Goal: Task Accomplishment & Management: Complete application form

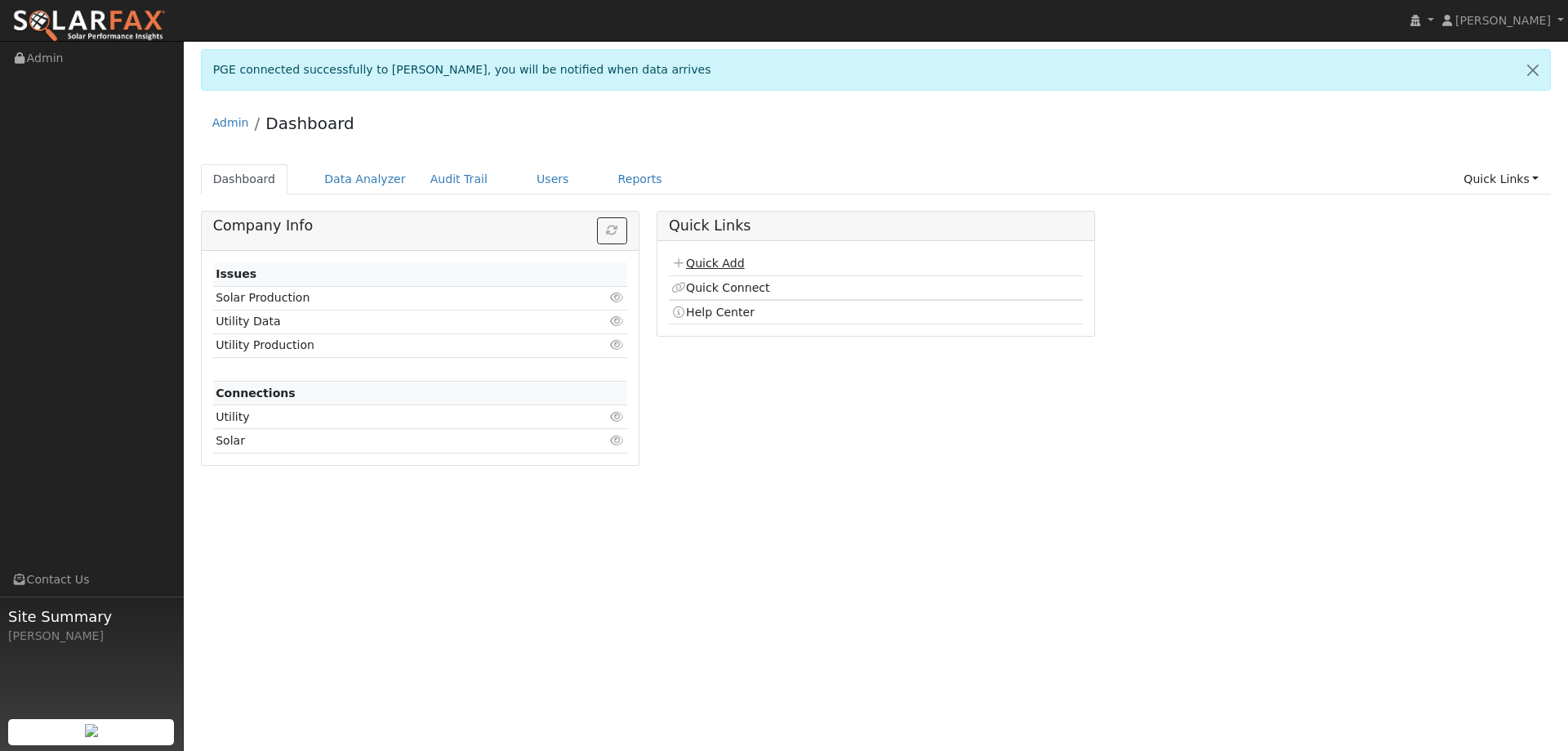
click at [723, 266] on link "Quick Add" at bounding box center [708, 264] width 73 height 13
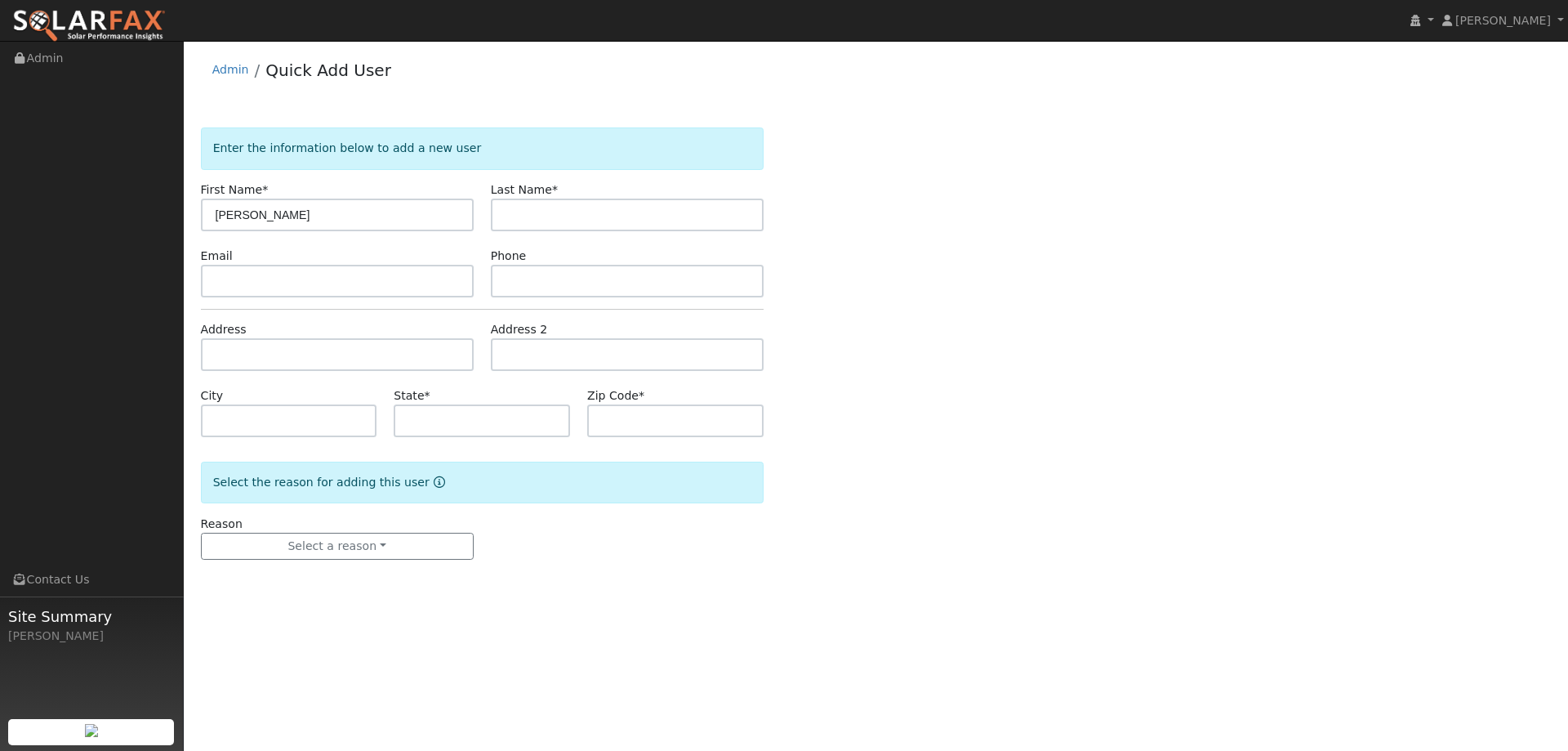
type input "David"
click at [553, 206] on input "text" at bounding box center [627, 215] width 273 height 32
type input "[PERSON_NAME]"
click at [375, 286] on input "text" at bounding box center [337, 281] width 273 height 32
paste input "[EMAIL_ADDRESS][DOMAIN_NAME]"
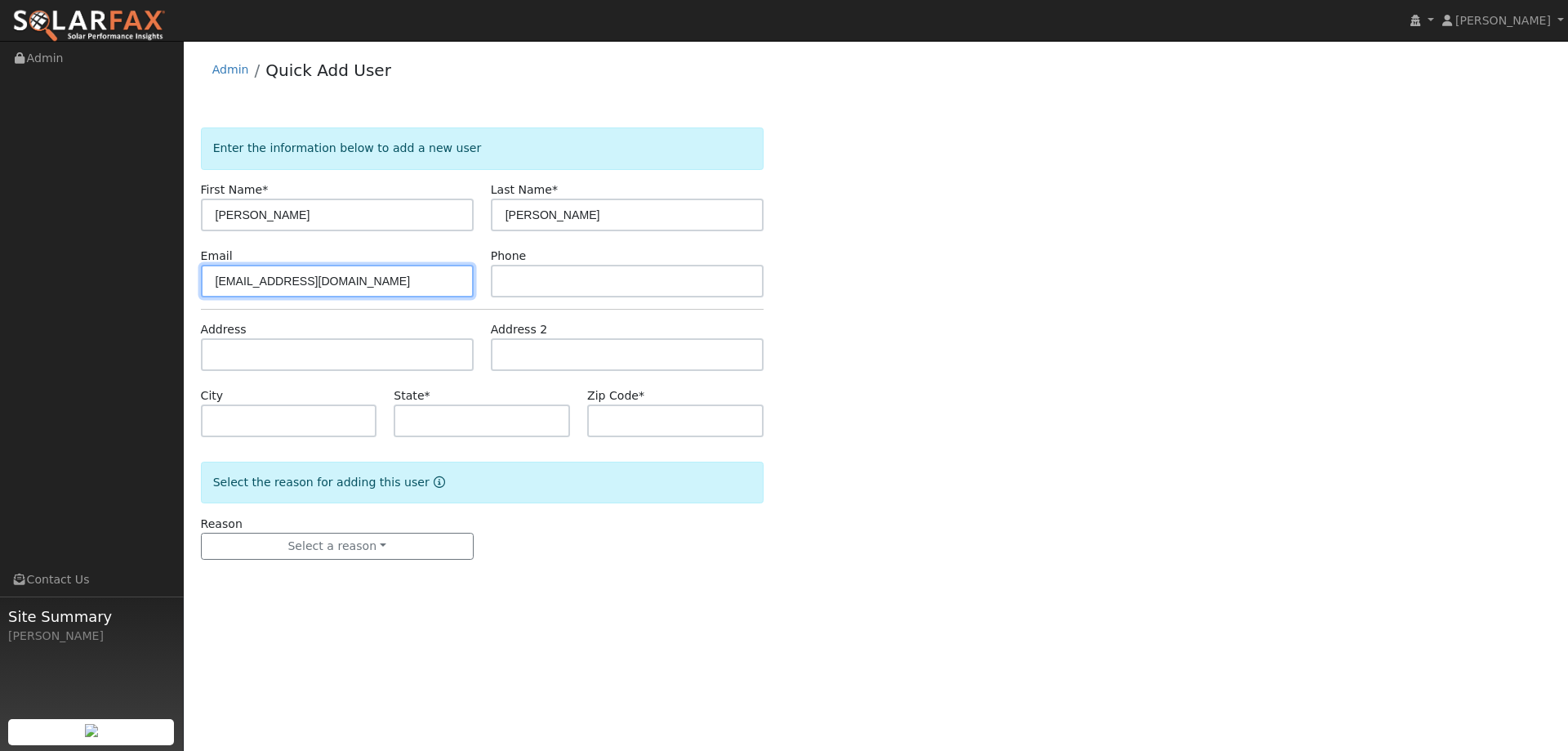
type input "[EMAIL_ADDRESS][DOMAIN_NAME]"
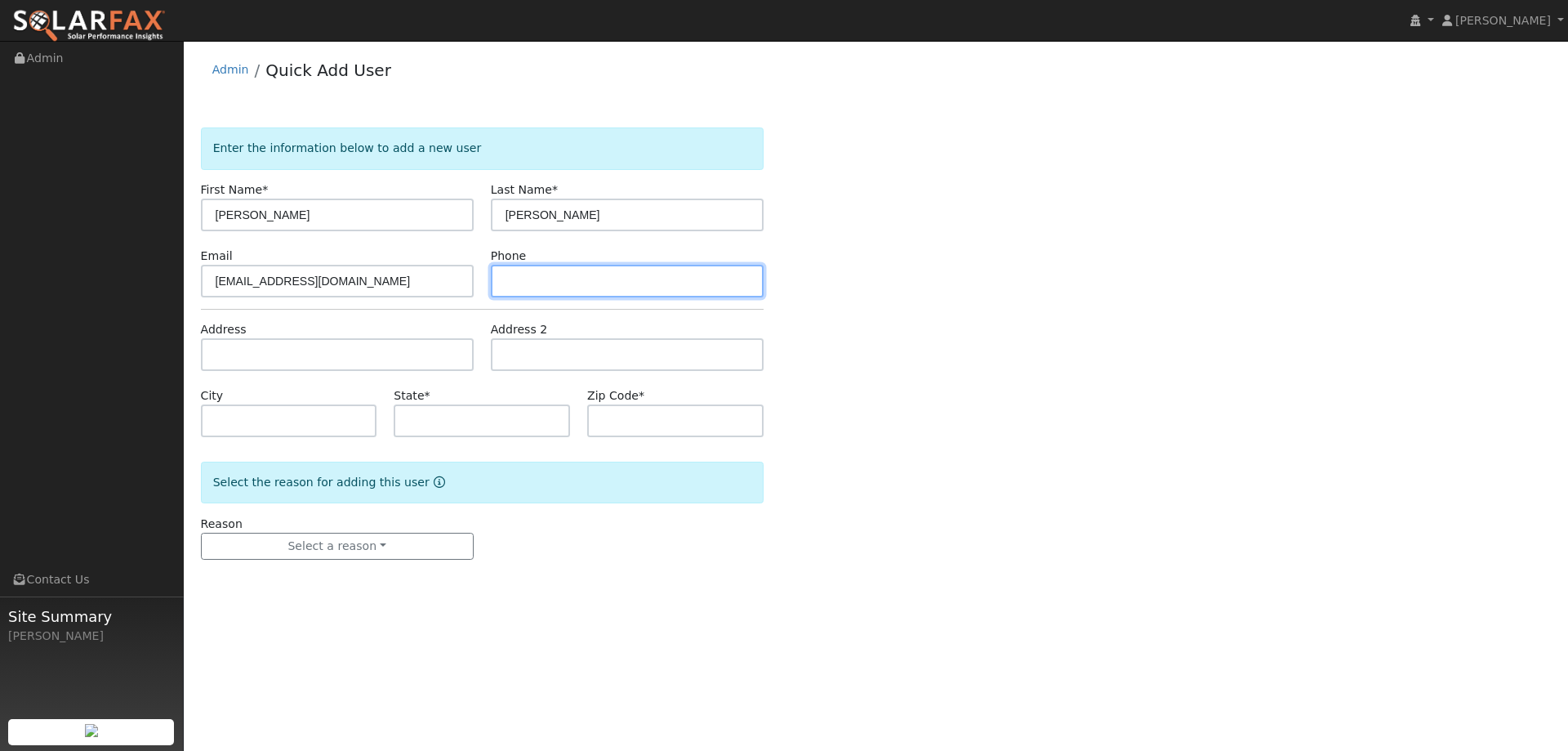
click at [590, 280] on input "text" at bounding box center [627, 281] width 273 height 32
paste input "(707) 365-4548"
type input "(707) 365-4548"
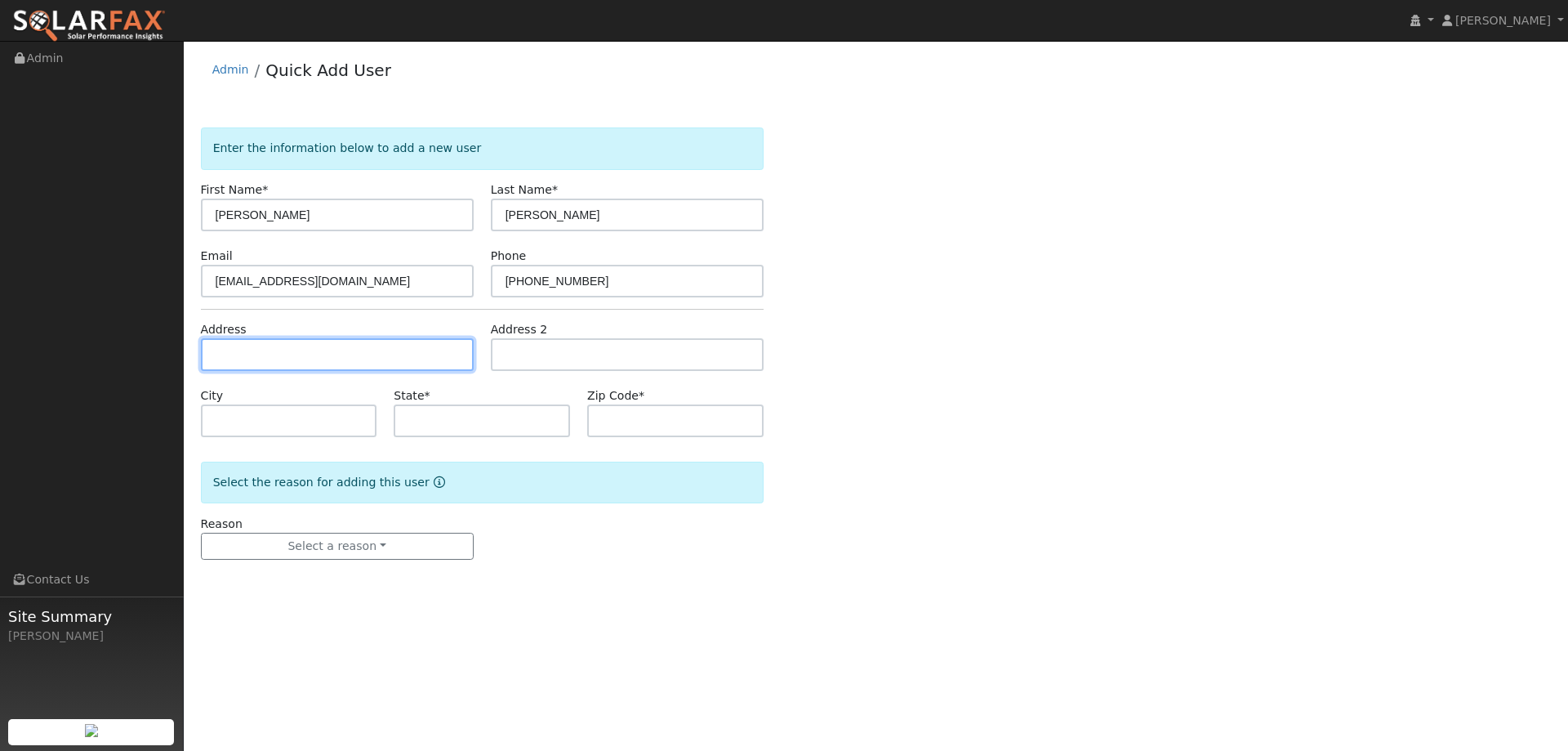
paste input "918 Quate Court"
click at [286, 356] on input "918 Quate Court" at bounding box center [337, 354] width 273 height 32
type input "918 Quate Court"
type input "Vacaville"
type input "CA"
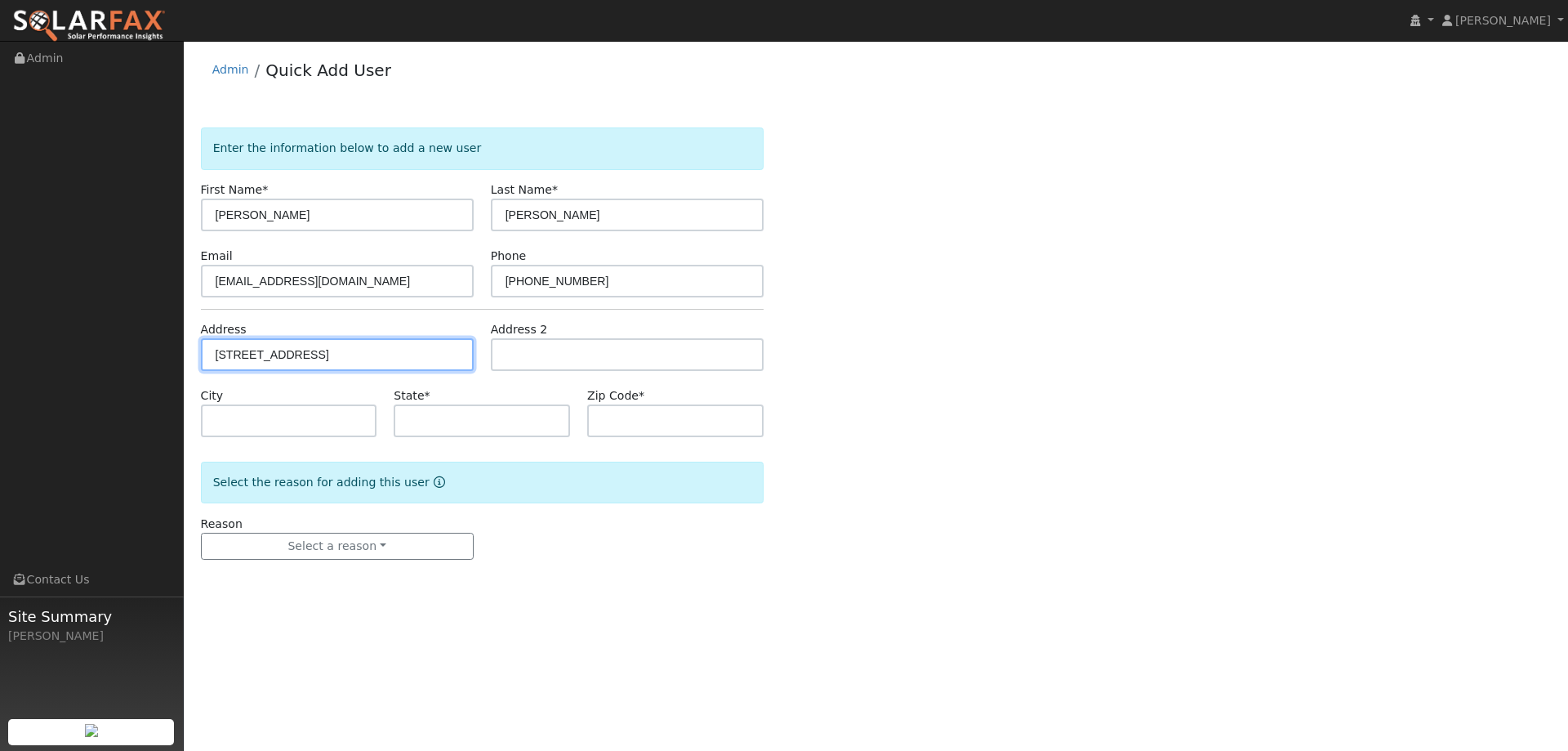
type input "95688"
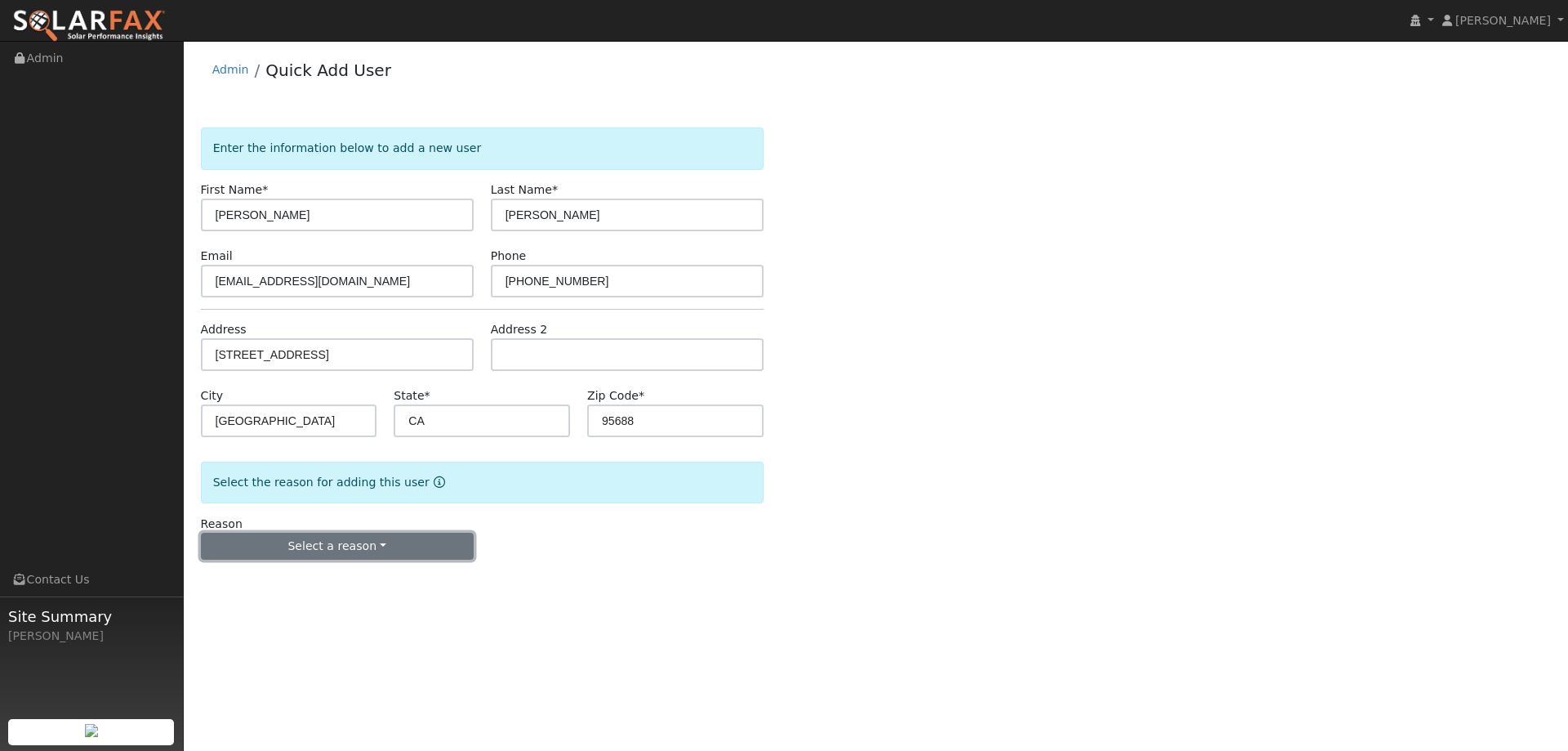
click at [346, 541] on button "Select a reason" at bounding box center [337, 547] width 273 height 28
click at [342, 584] on link "New lead" at bounding box center [291, 580] width 180 height 23
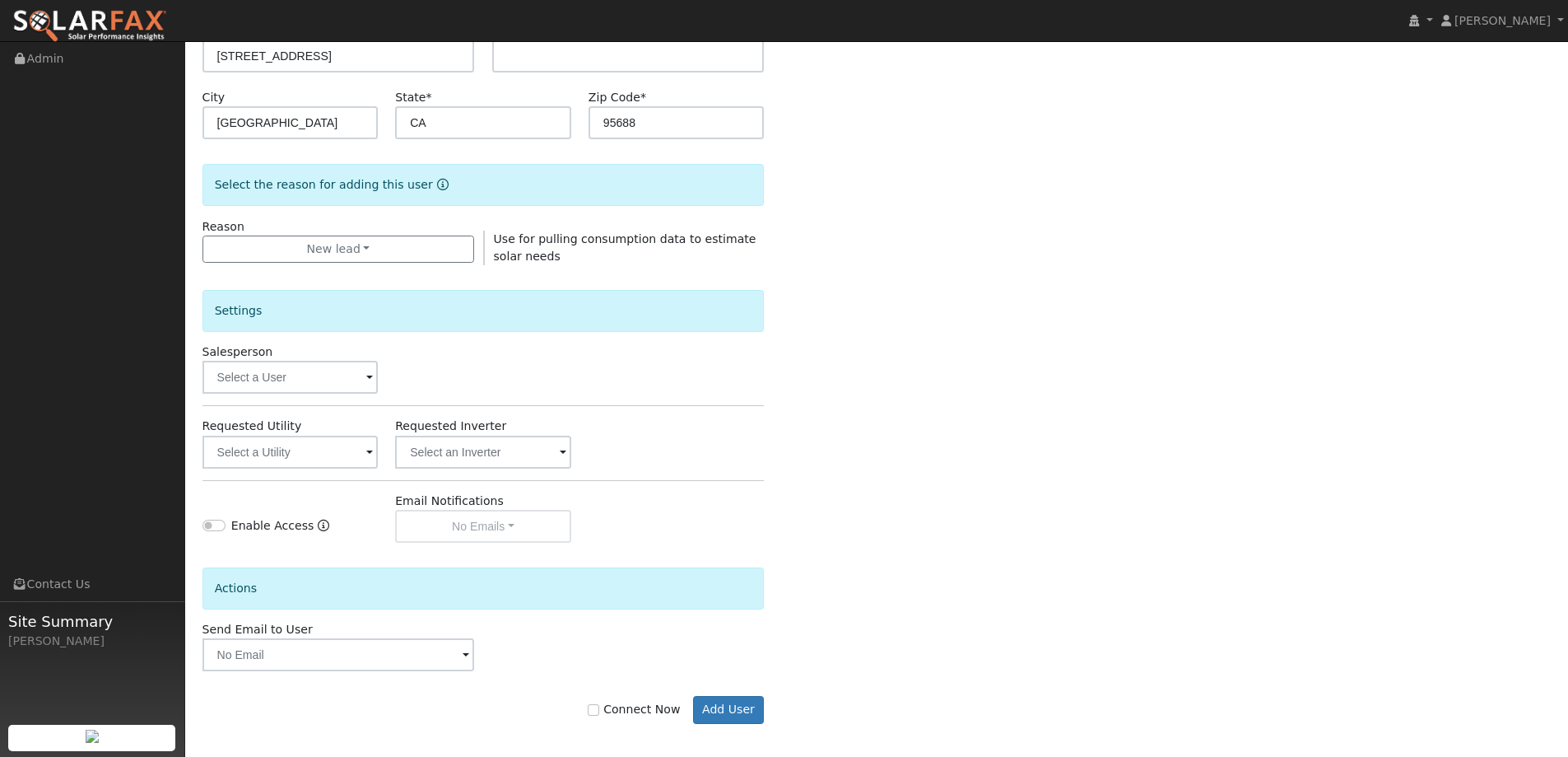
scroll to position [310, 0]
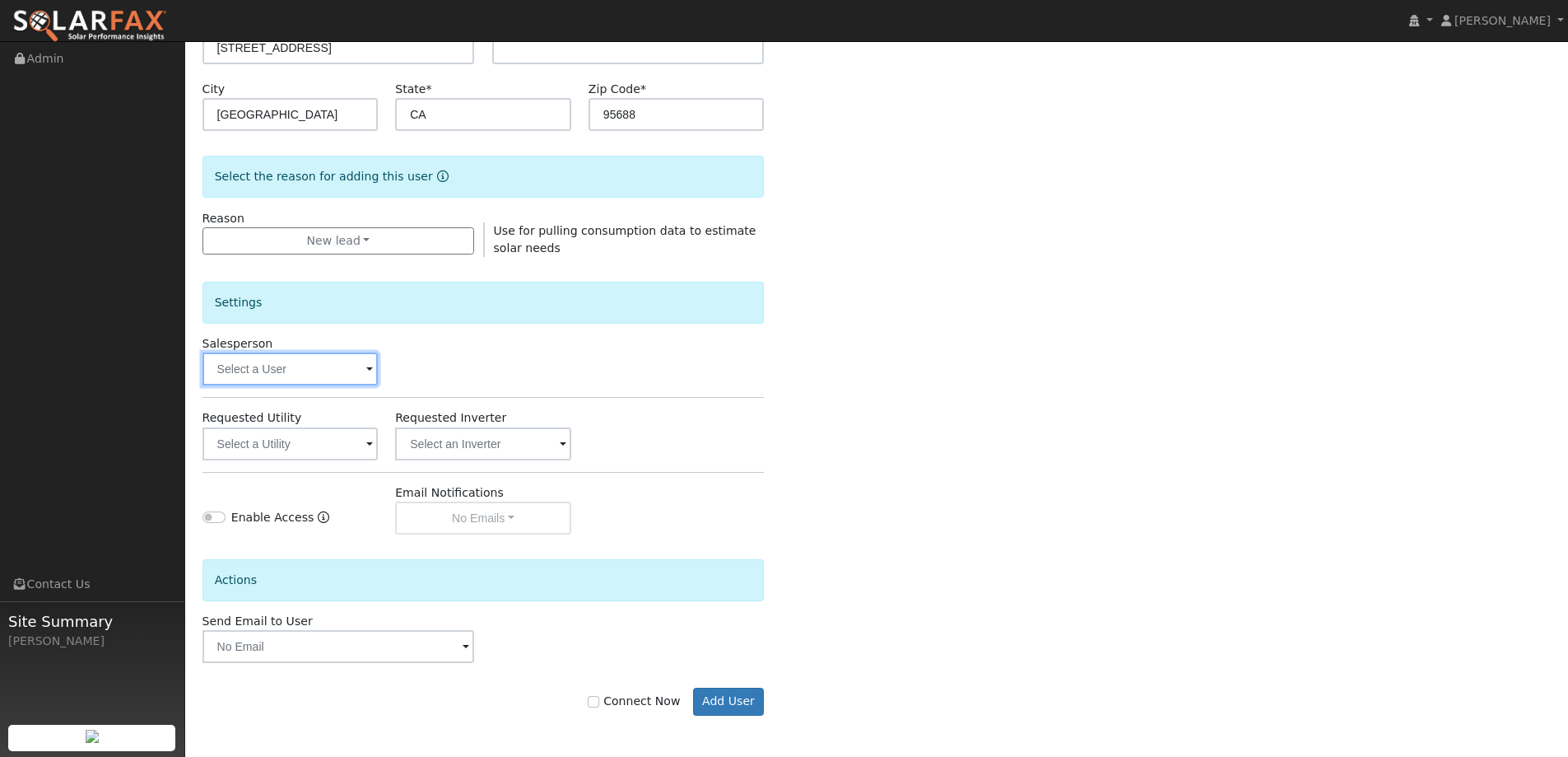
click at [307, 374] on input "text" at bounding box center [290, 369] width 176 height 33
type input "t"
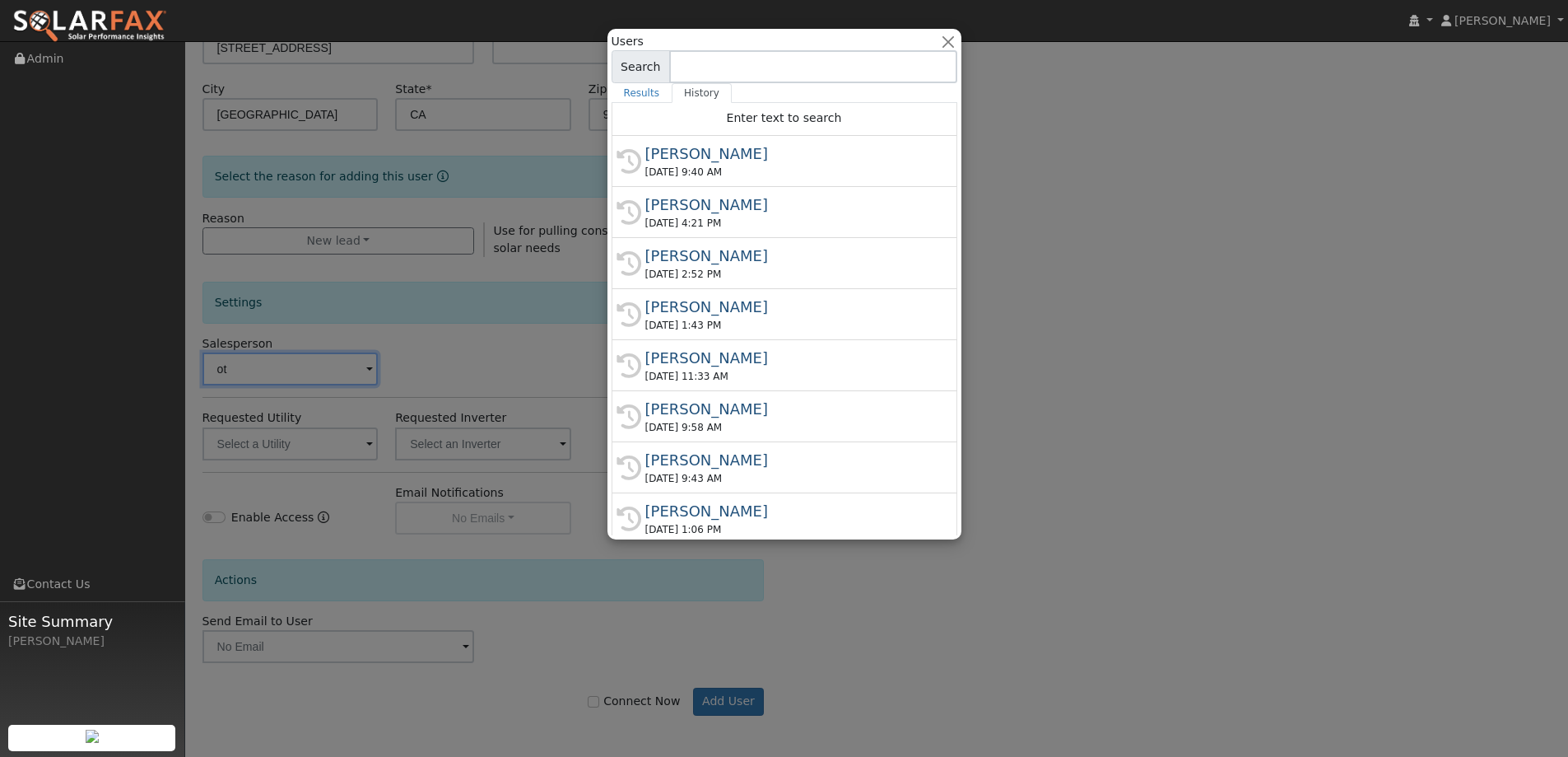
type input "ot"
click at [766, 71] on input "t" at bounding box center [812, 66] width 288 height 33
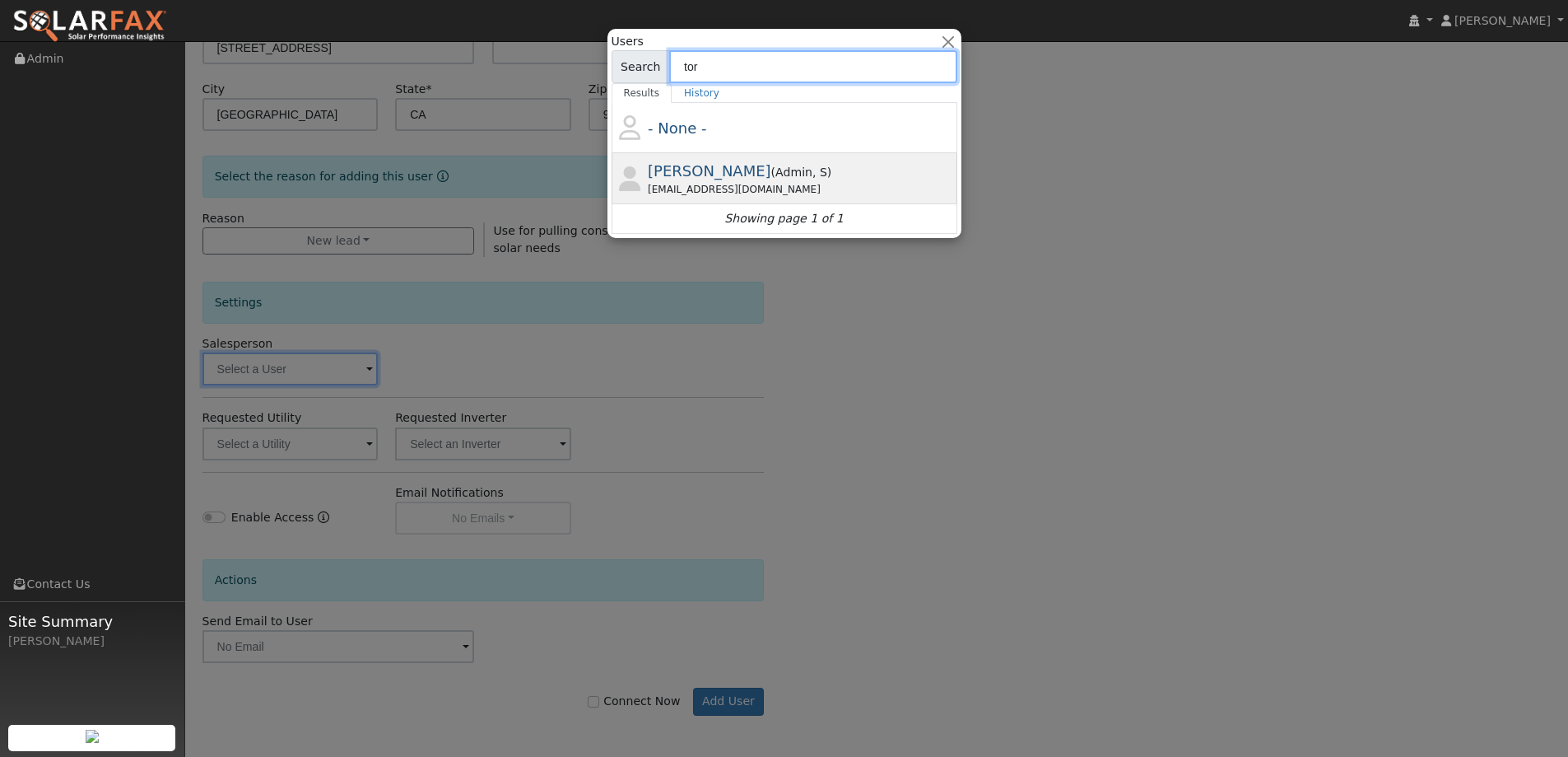
type input "tor"
click at [790, 167] on div "Tory Kelly ( Admin , S ) Tory@ambrosesolar.com" at bounding box center [800, 178] width 305 height 37
type input "Tory Kelly"
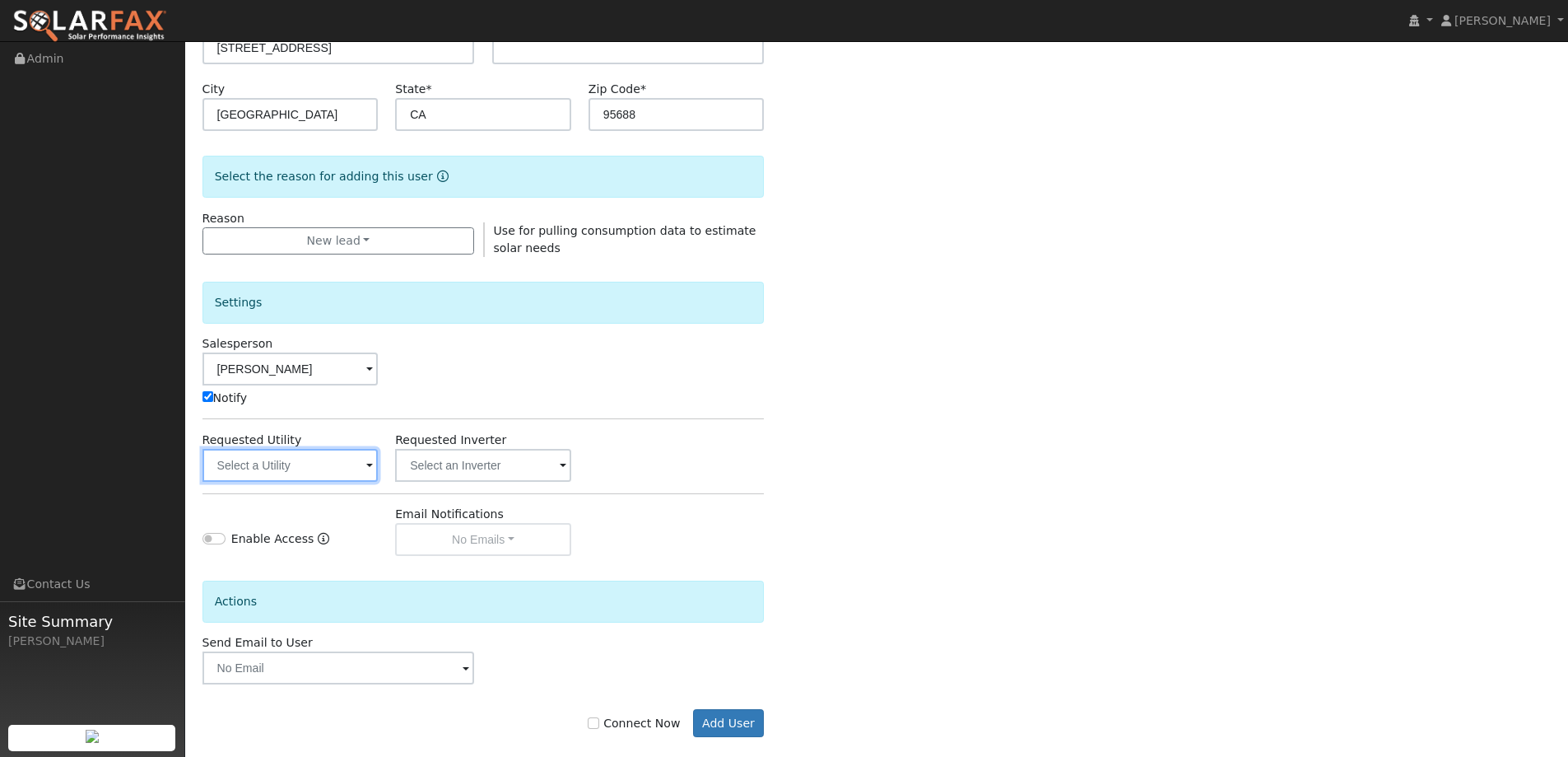
click at [297, 470] on input "text" at bounding box center [290, 465] width 176 height 33
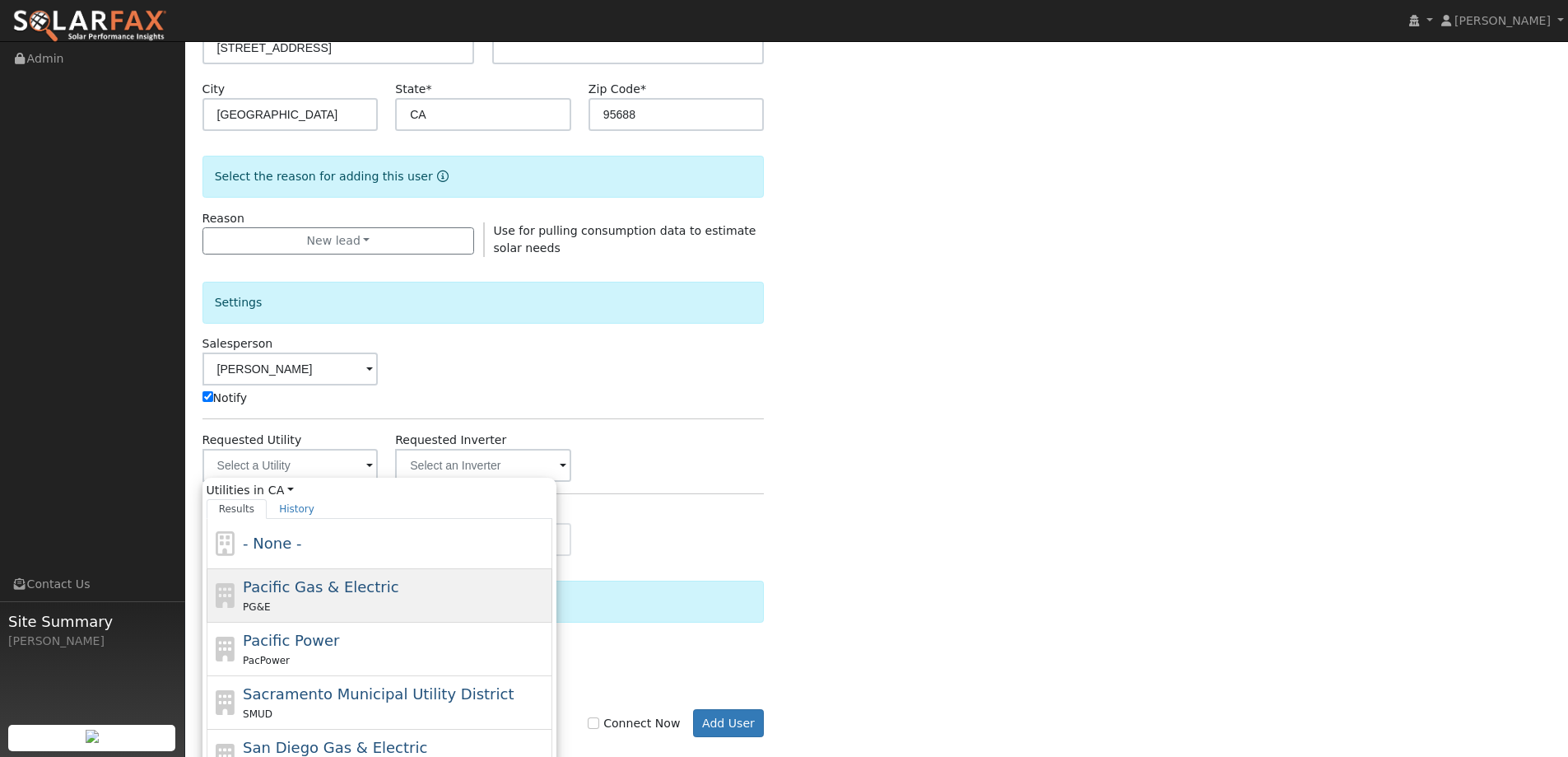
click at [317, 596] on div "Pacific Gas & Electric PG&E" at bounding box center [395, 595] width 305 height 39
type input "Pacific Gas & Electric"
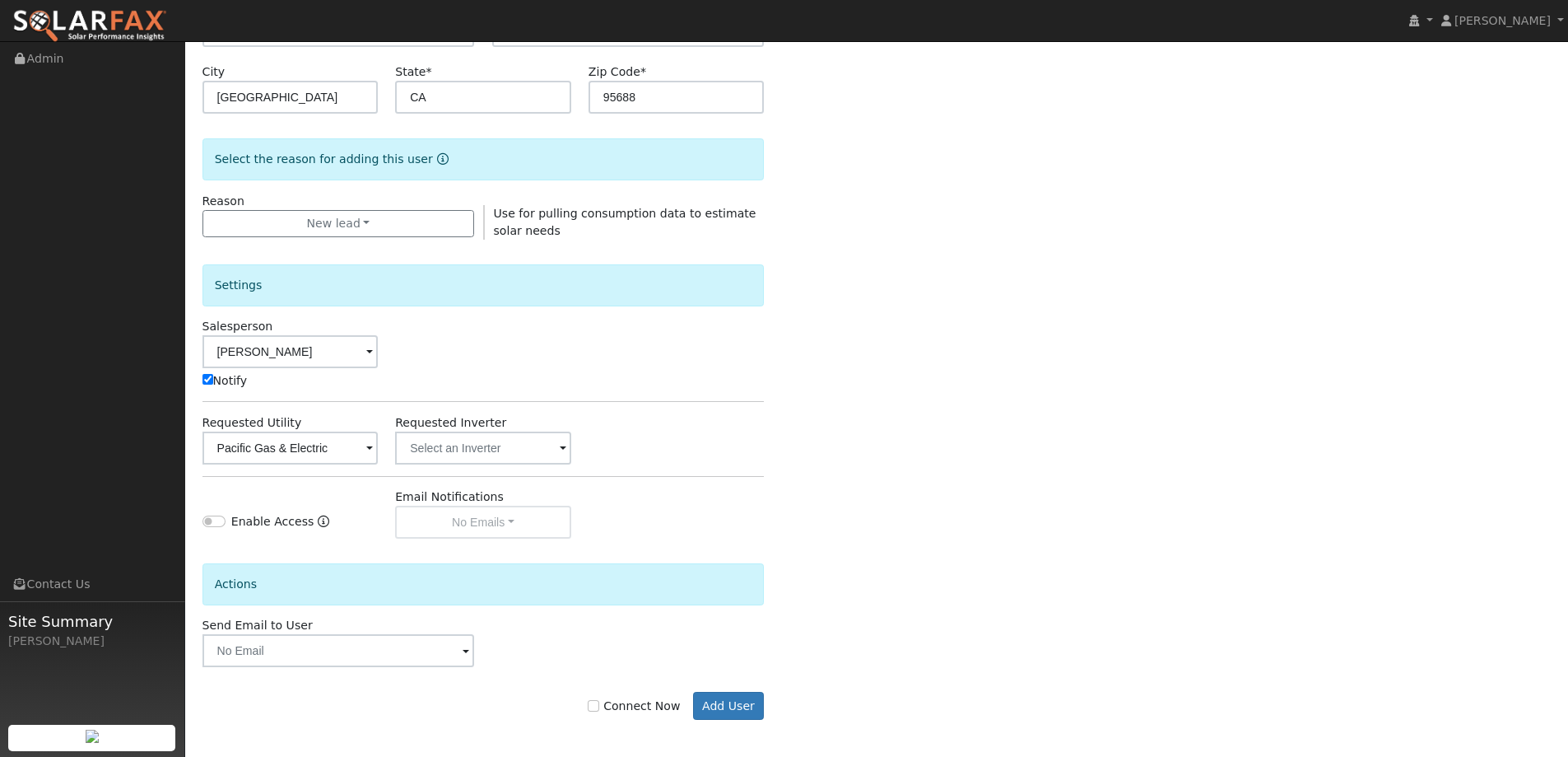
scroll to position [331, 0]
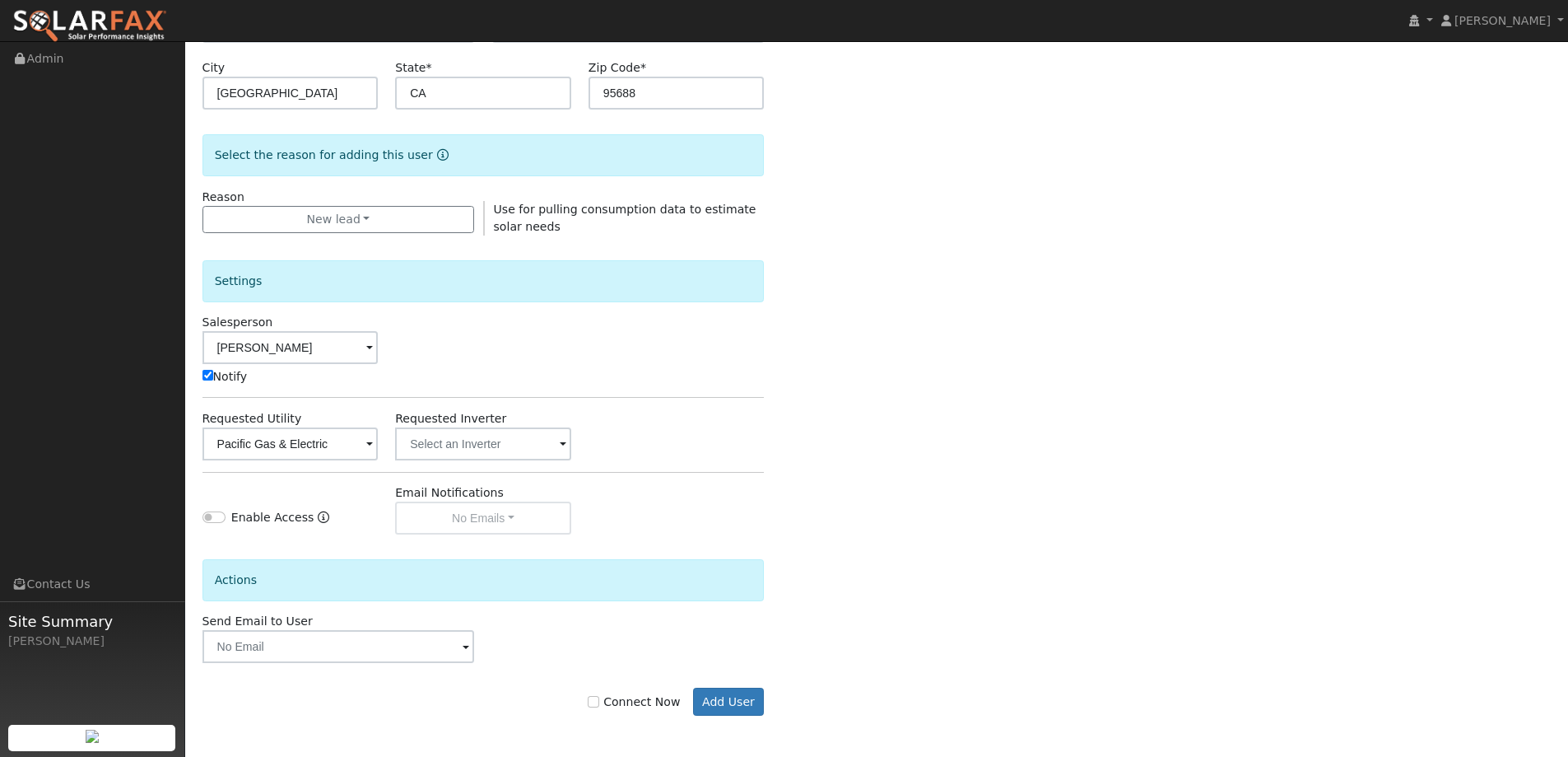
click at [612, 699] on label "Connect Now" at bounding box center [634, 702] width 92 height 17
click at [600, 699] on input "Connect Now" at bounding box center [594, 702] width 12 height 12
checkbox input "true"
click at [729, 699] on button "Add User" at bounding box center [729, 701] width 71 height 28
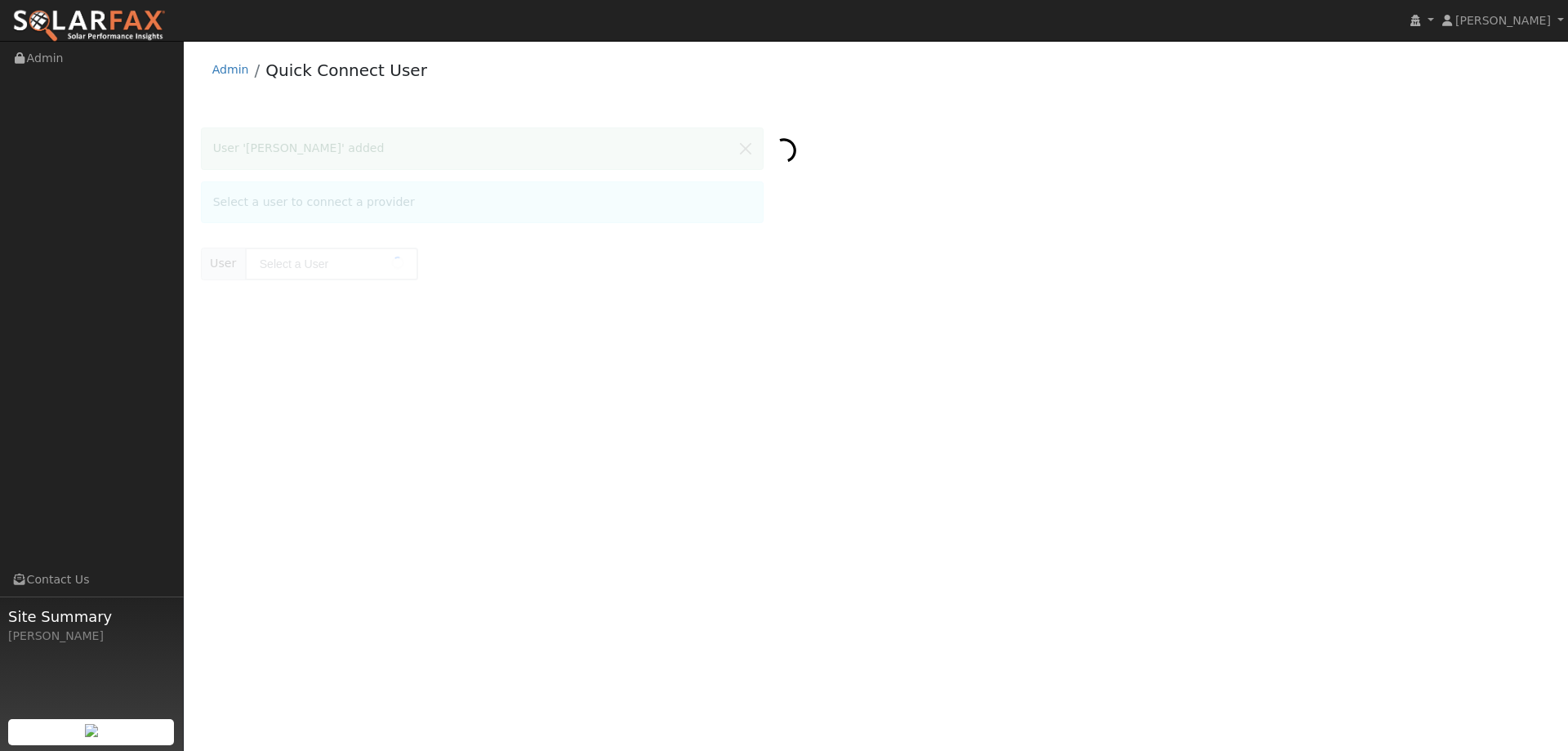
type input "[PERSON_NAME]"
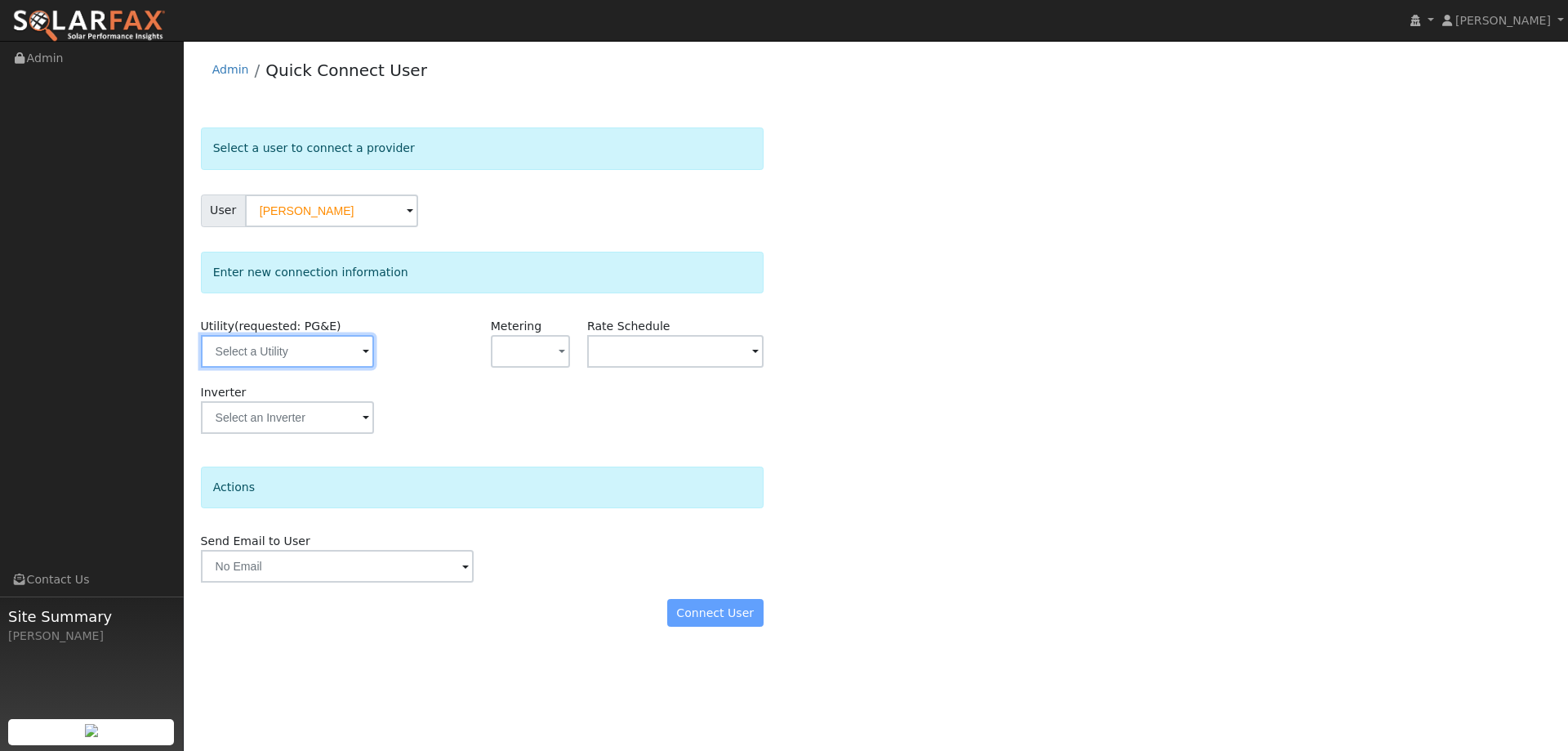
click at [302, 353] on input "text" at bounding box center [286, 352] width 173 height 32
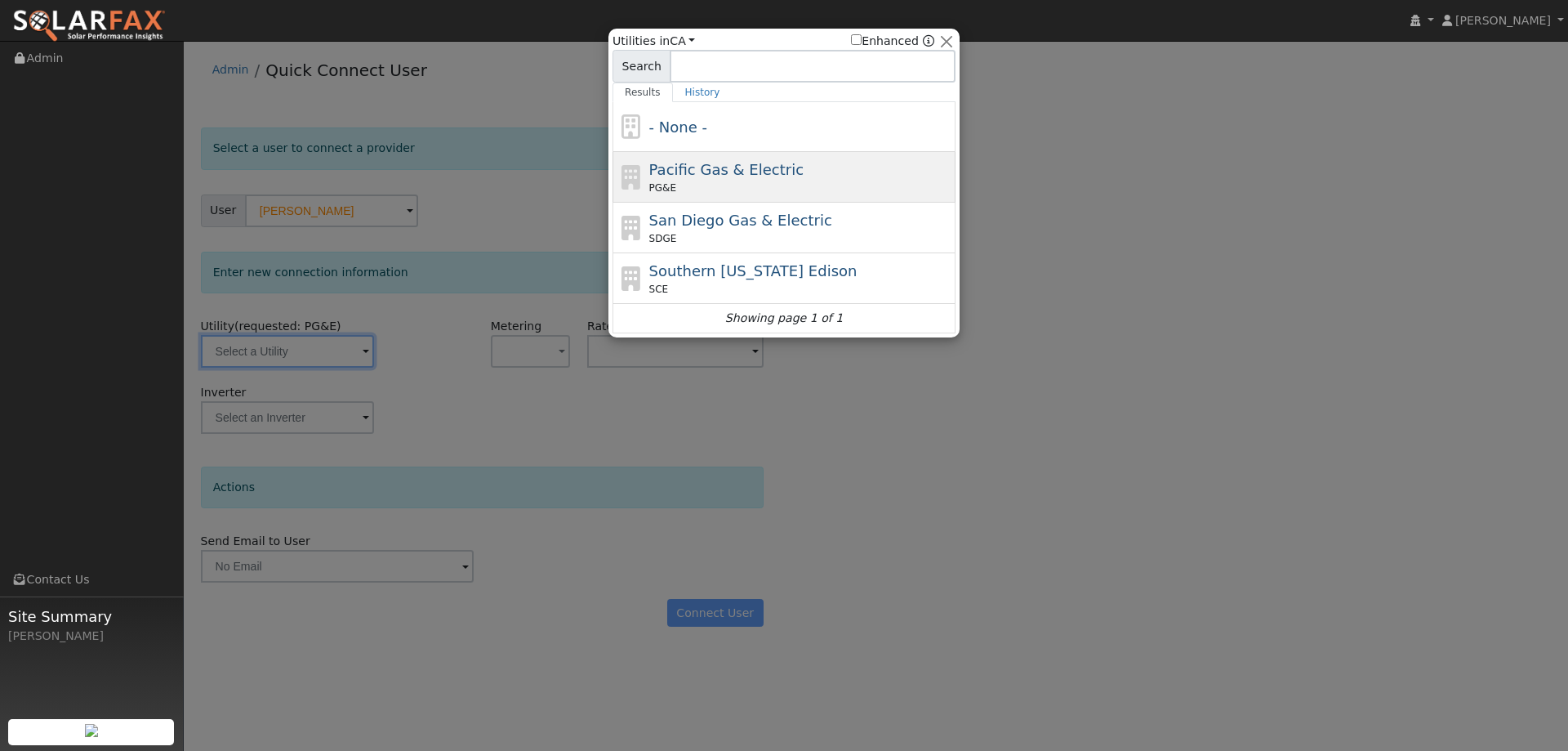
click at [776, 177] on span "Pacific Gas & Electric" at bounding box center [727, 169] width 155 height 17
type input "PG&E"
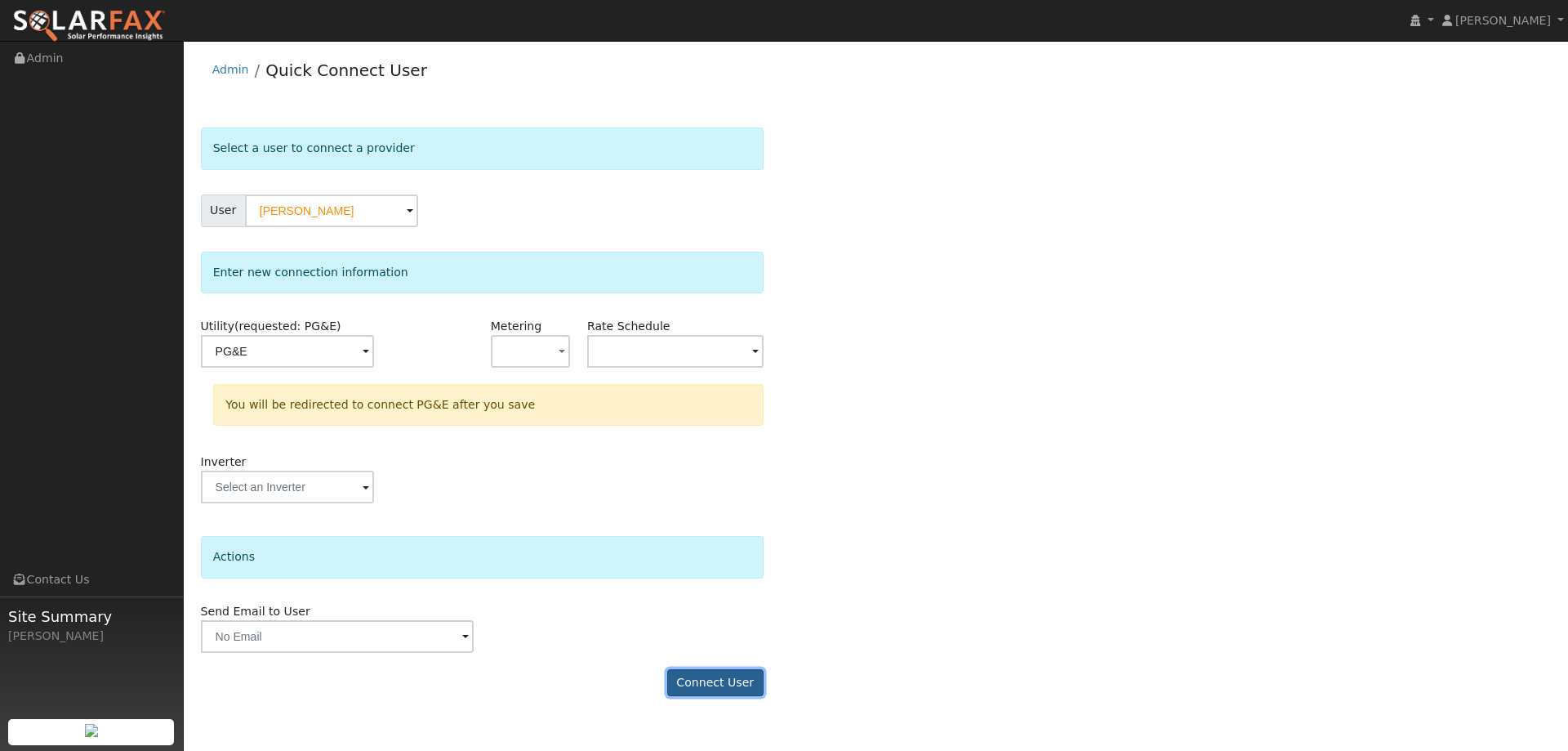
click at [726, 678] on button "Connect User" at bounding box center [715, 682] width 96 height 28
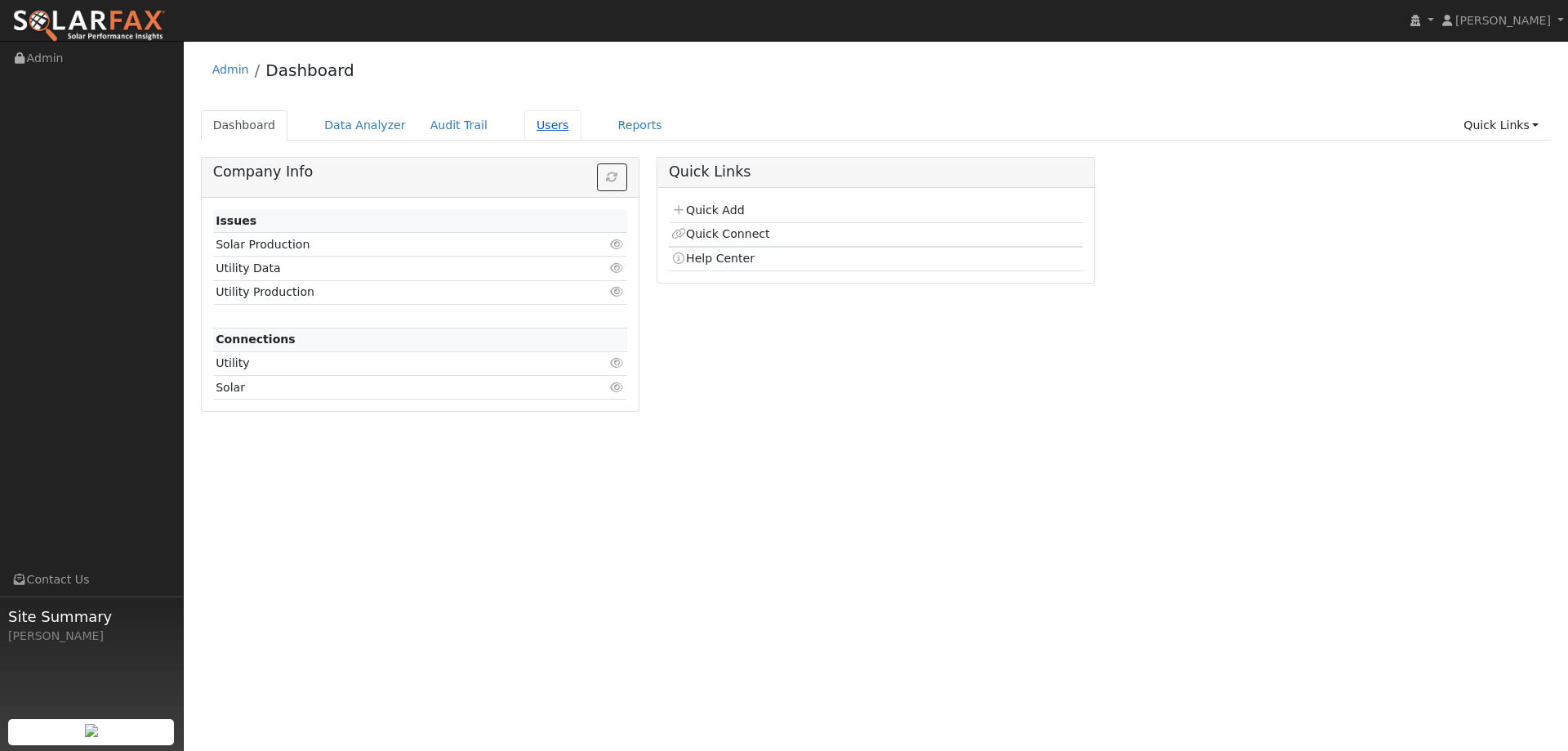
click at [524, 119] on link "Users" at bounding box center [553, 125] width 57 height 31
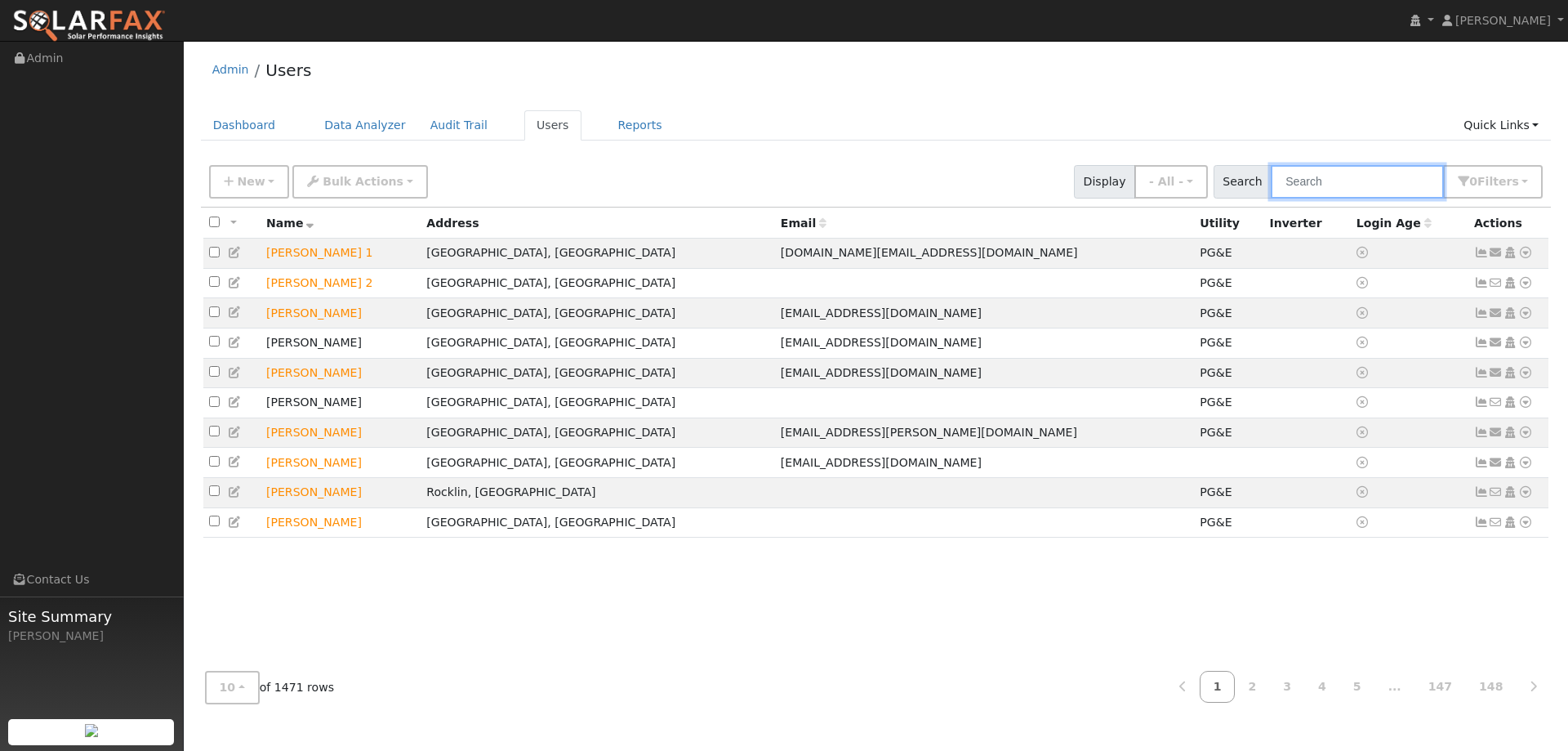
click at [1318, 184] on input "text" at bounding box center [1357, 182] width 173 height 33
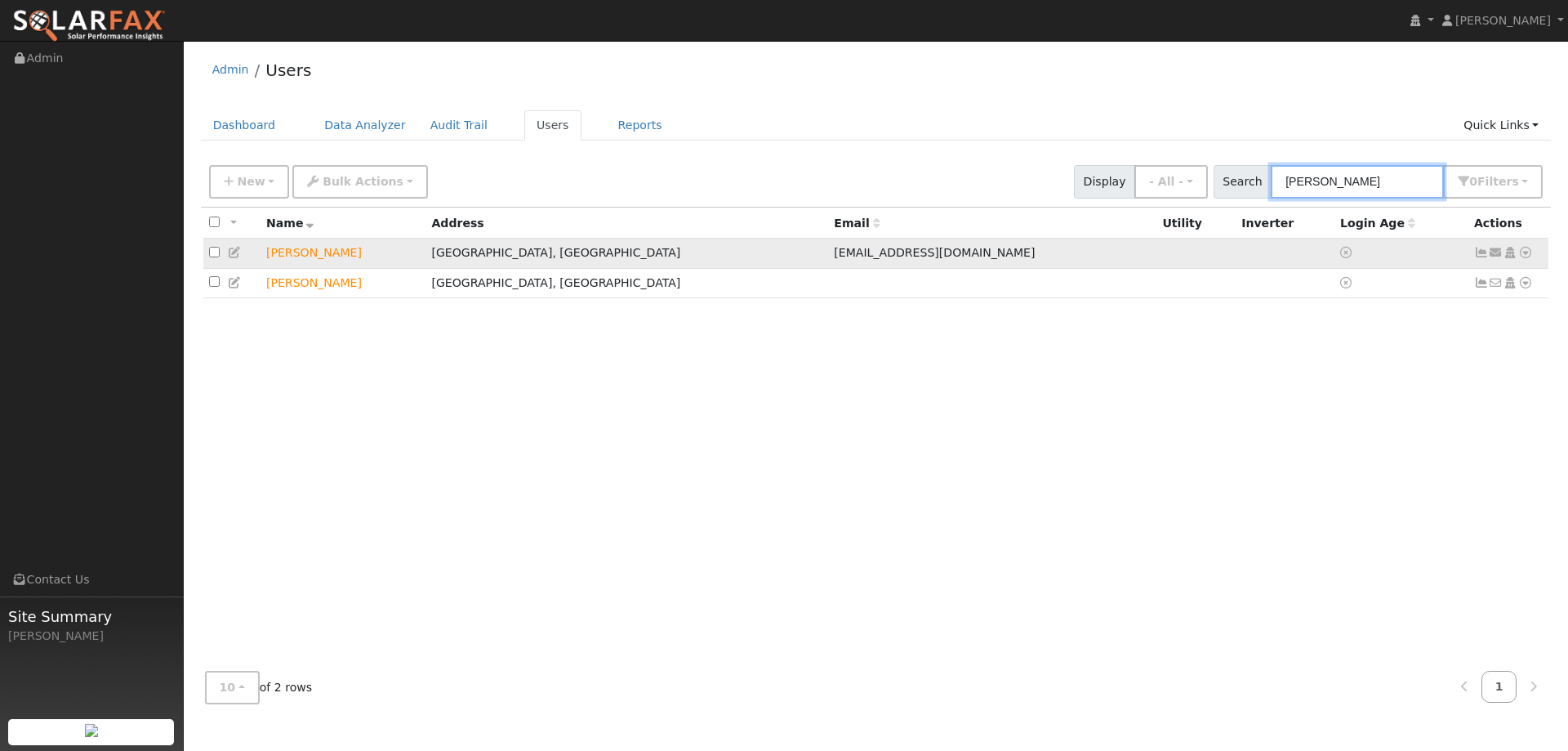
type input "[PERSON_NAME]"
drag, startPoint x: 1528, startPoint y: 253, endPoint x: 1533, endPoint y: 266, distance: 13.9
click at [1533, 262] on link at bounding box center [1525, 253] width 14 height 17
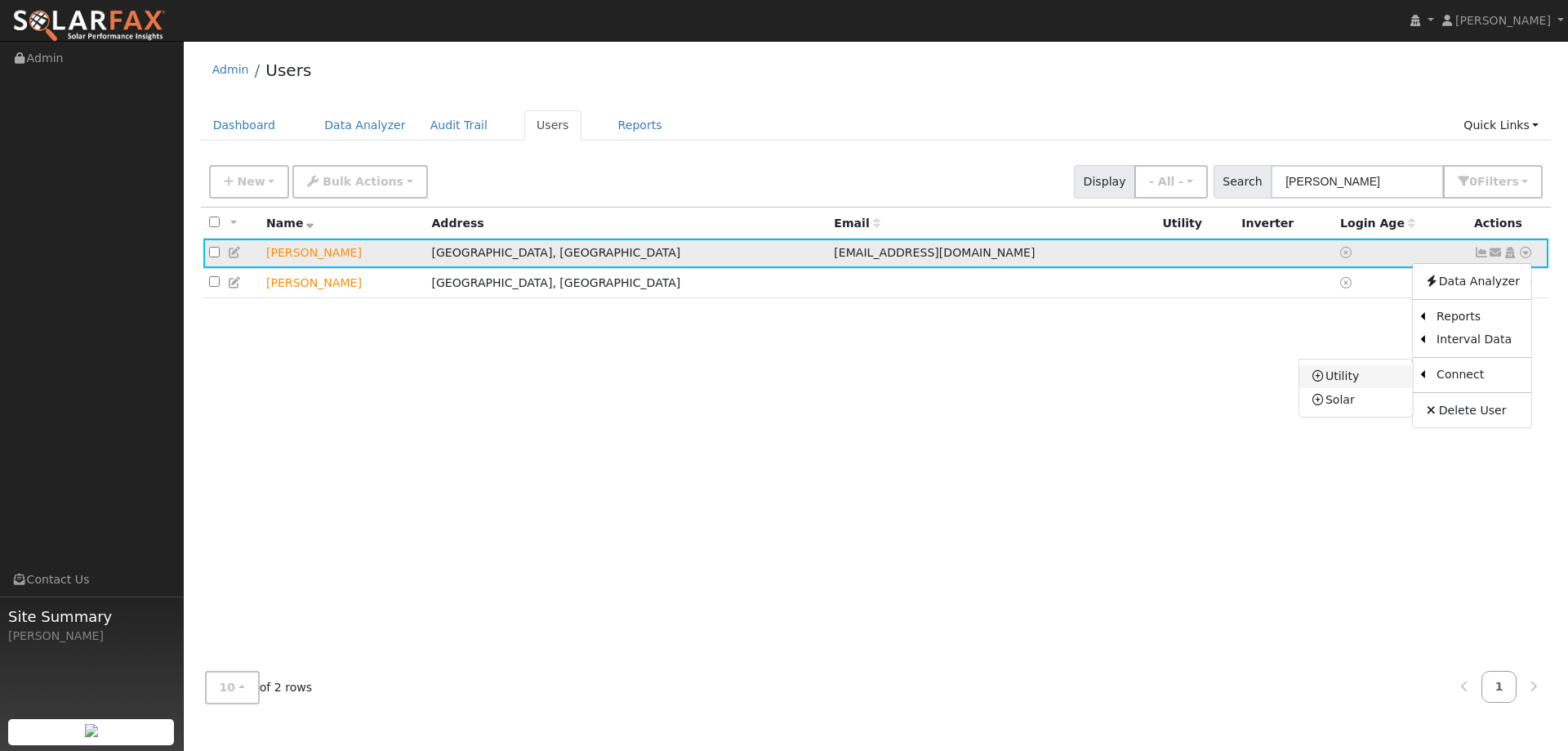
click at [1397, 376] on link "Utility" at bounding box center [1356, 376] width 114 height 23
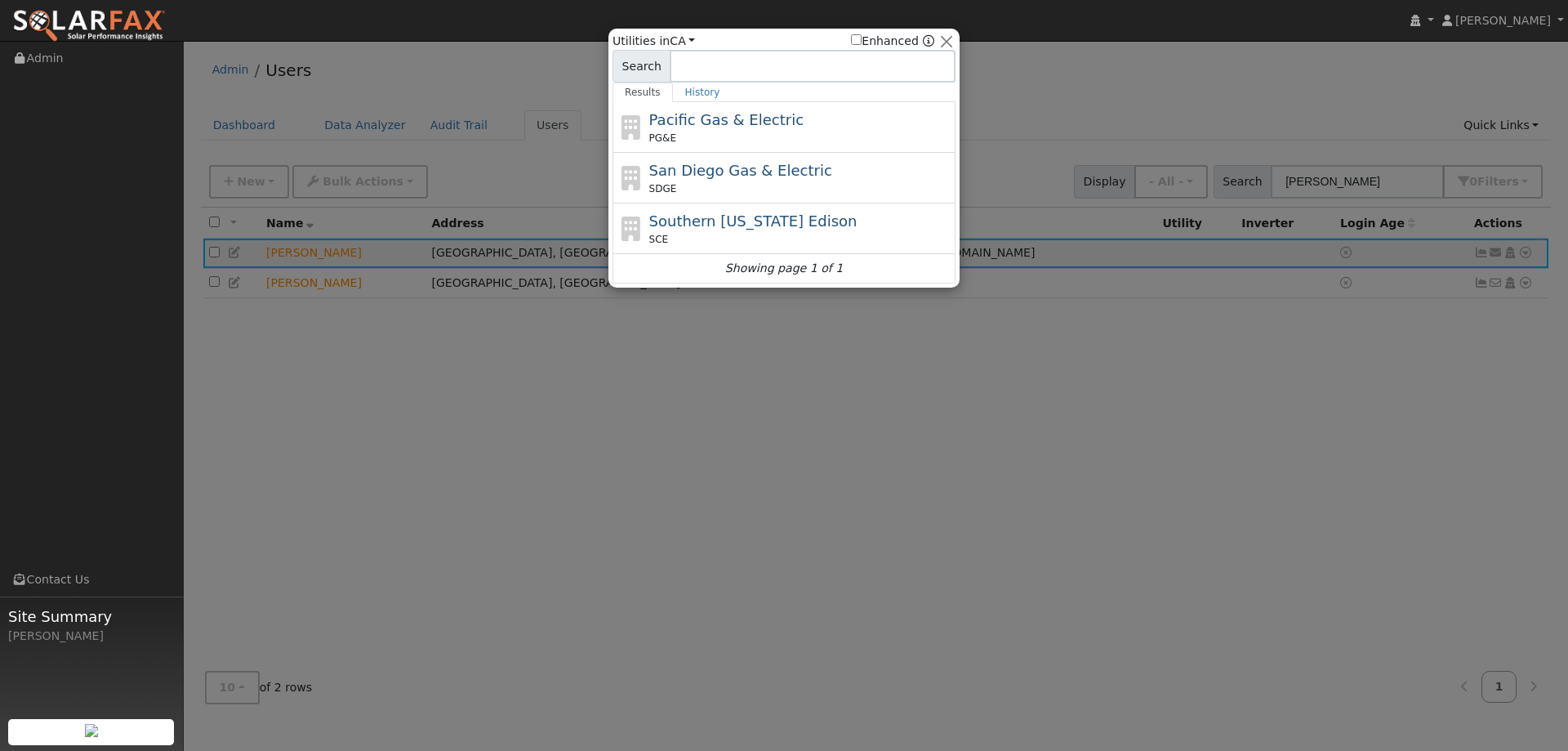
click at [655, 144] on span "PG&E" at bounding box center [663, 138] width 27 height 14
